Goal: Communication & Community: Connect with others

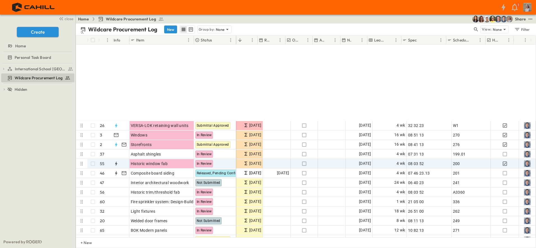
scroll to position [210, 193]
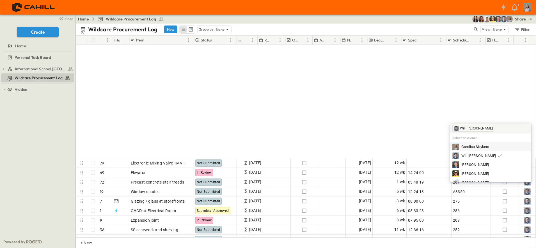
scroll to position [351, 193]
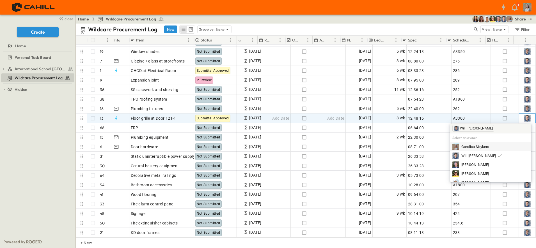
click at [524, 118] on img at bounding box center [527, 118] width 7 height 7
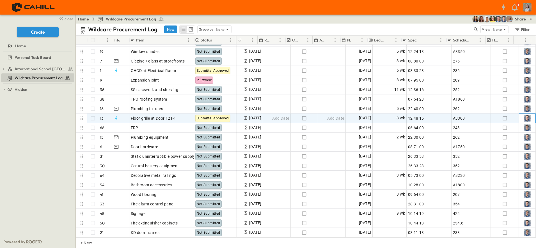
click at [524, 118] on img at bounding box center [527, 118] width 7 height 7
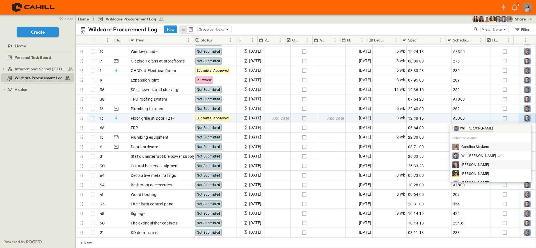
scroll to position [32, 0]
click at [489, 152] on span "[PERSON_NAME]" at bounding box center [474, 150] width 27 height 5
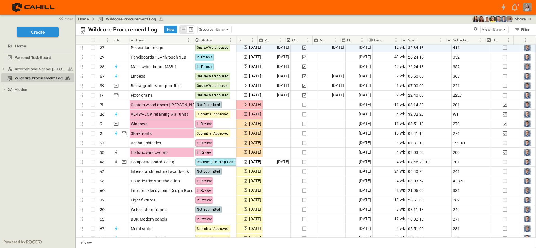
scroll to position [0, 193]
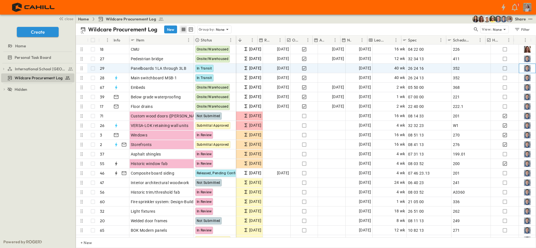
click at [524, 68] on img at bounding box center [527, 68] width 7 height 7
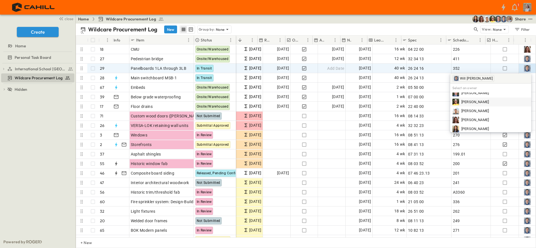
scroll to position [32, 0]
click at [490, 105] on div "[PERSON_NAME]" at bounding box center [490, 101] width 81 height 9
click at [489, 102] on span "[PERSON_NAME]" at bounding box center [474, 100] width 27 height 5
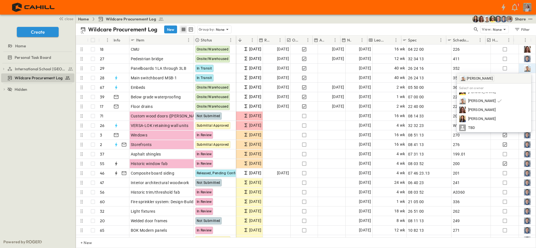
click at [536, 35] on html "1 close Create Home Personal Task Board International School [GEOGRAPHIC_DATA] …" at bounding box center [268, 124] width 536 height 248
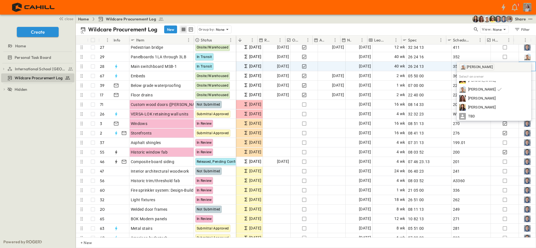
click at [525, 62] on div at bounding box center [527, 66] width 16 height 9
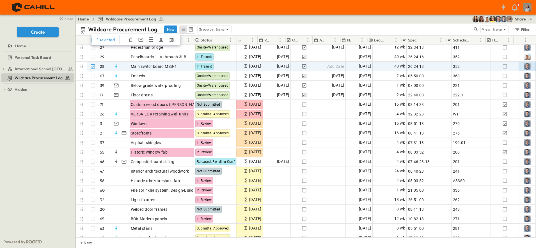
click at [88, 37] on icon at bounding box center [88, 40] width 6 height 6
click at [90, 40] on icon at bounding box center [88, 40] width 6 height 6
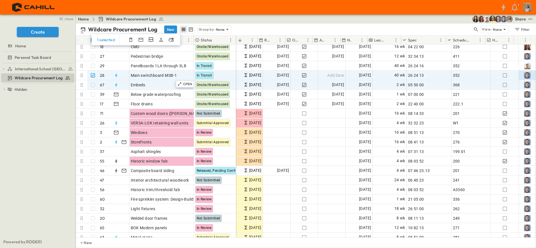
scroll to position [0, 193]
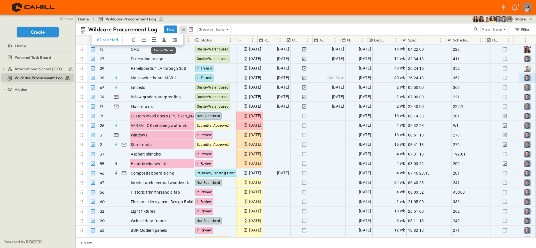
click at [165, 39] on icon "Assign Owner" at bounding box center [164, 40] width 6 height 6
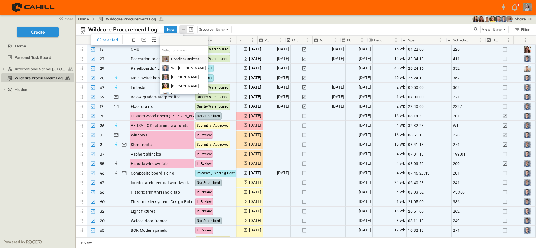
scroll to position [32, 0]
click at [186, 64] on span "[PERSON_NAME]" at bounding box center [184, 63] width 27 height 5
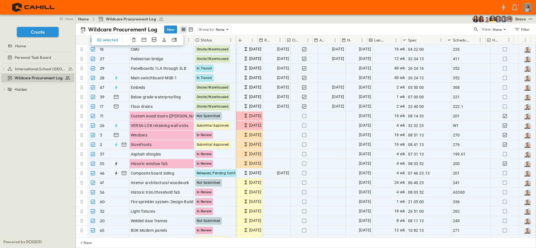
click at [324, 21] on div "Home Wildcare Procurement Log Share" at bounding box center [306, 19] width 460 height 9
click at [285, 30] on div "Wildcare Procurement Log New Group by: None" at bounding box center [276, 29] width 392 height 8
click at [91, 40] on div "82 selected" at bounding box center [137, 39] width 92 height 11
click at [261, 22] on div "Home Wildcare Procurement Log Share" at bounding box center [306, 19] width 460 height 9
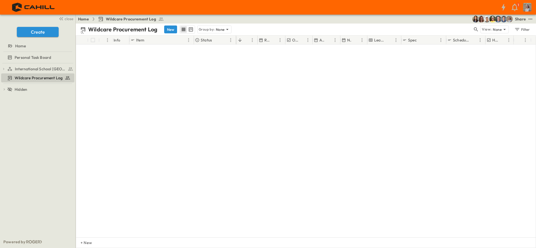
scroll to position [0, 193]
